Goal: Information Seeking & Learning: Learn about a topic

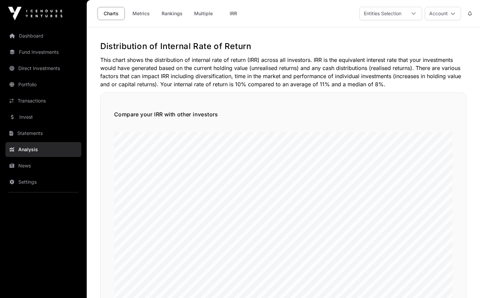
scroll to position [493, 0]
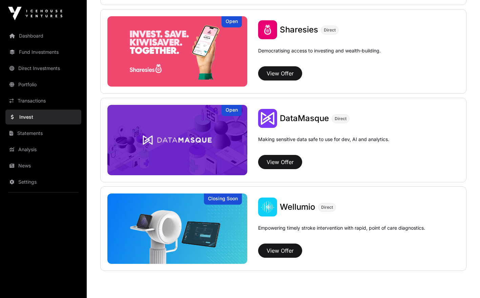
scroll to position [906, 0]
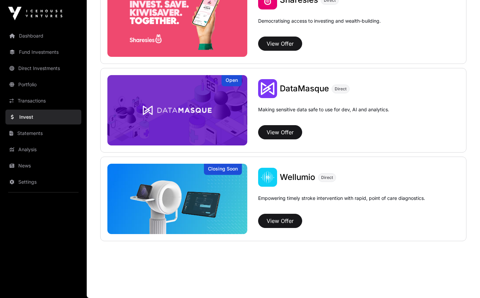
click at [304, 217] on div "View Offer" at bounding box center [358, 221] width 201 height 14
click at [296, 219] on button "View Offer" at bounding box center [280, 221] width 44 height 14
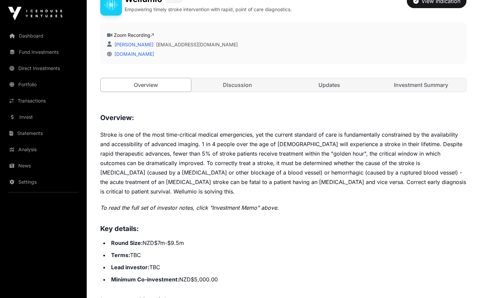
scroll to position [176, 0]
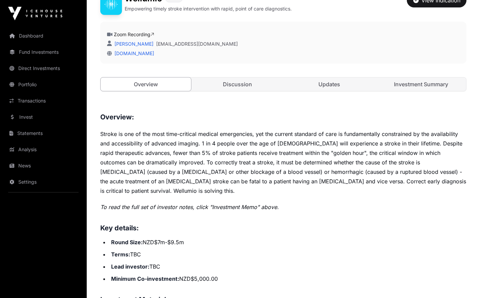
click at [435, 83] on link "Investment Summary" at bounding box center [421, 85] width 90 height 14
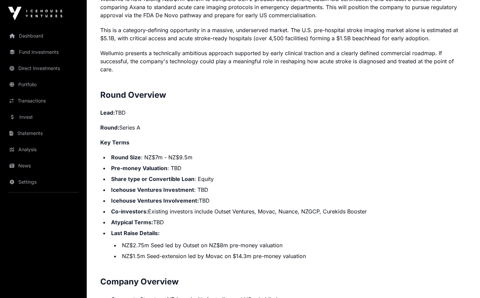
scroll to position [705, 0]
